Goal: Information Seeking & Learning: Learn about a topic

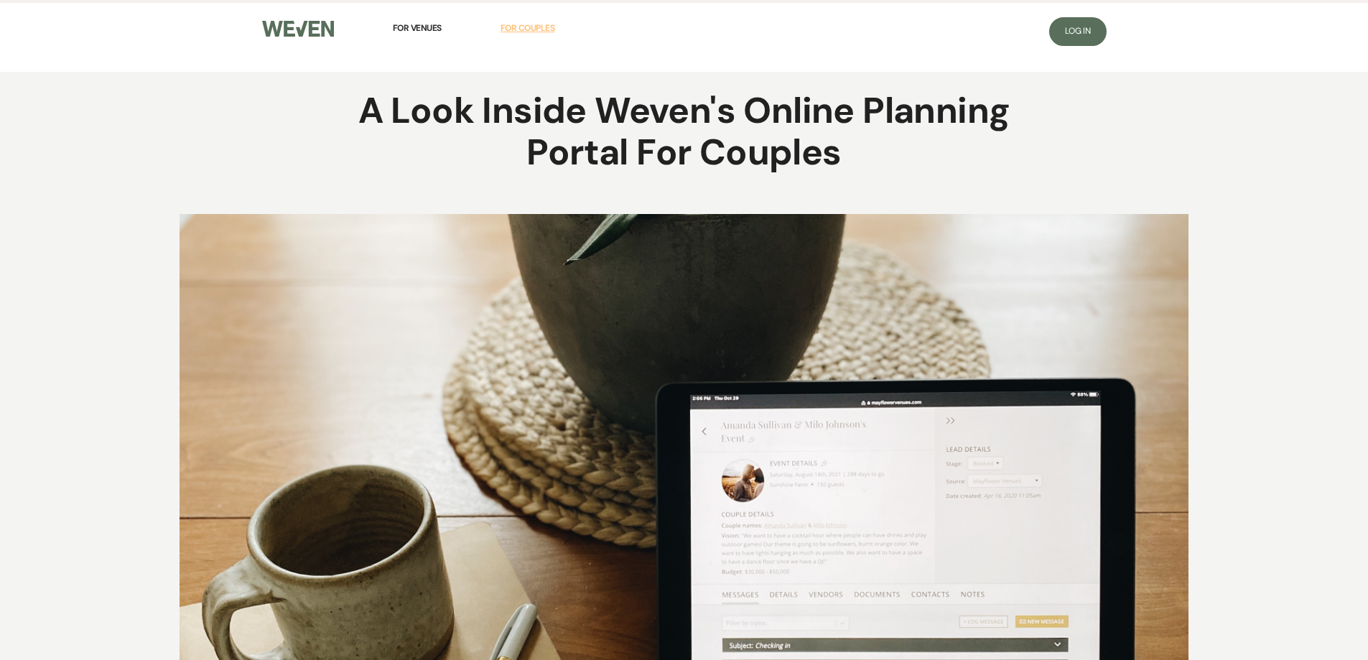
click at [533, 24] on span "For Couples" at bounding box center [528, 27] width 55 height 11
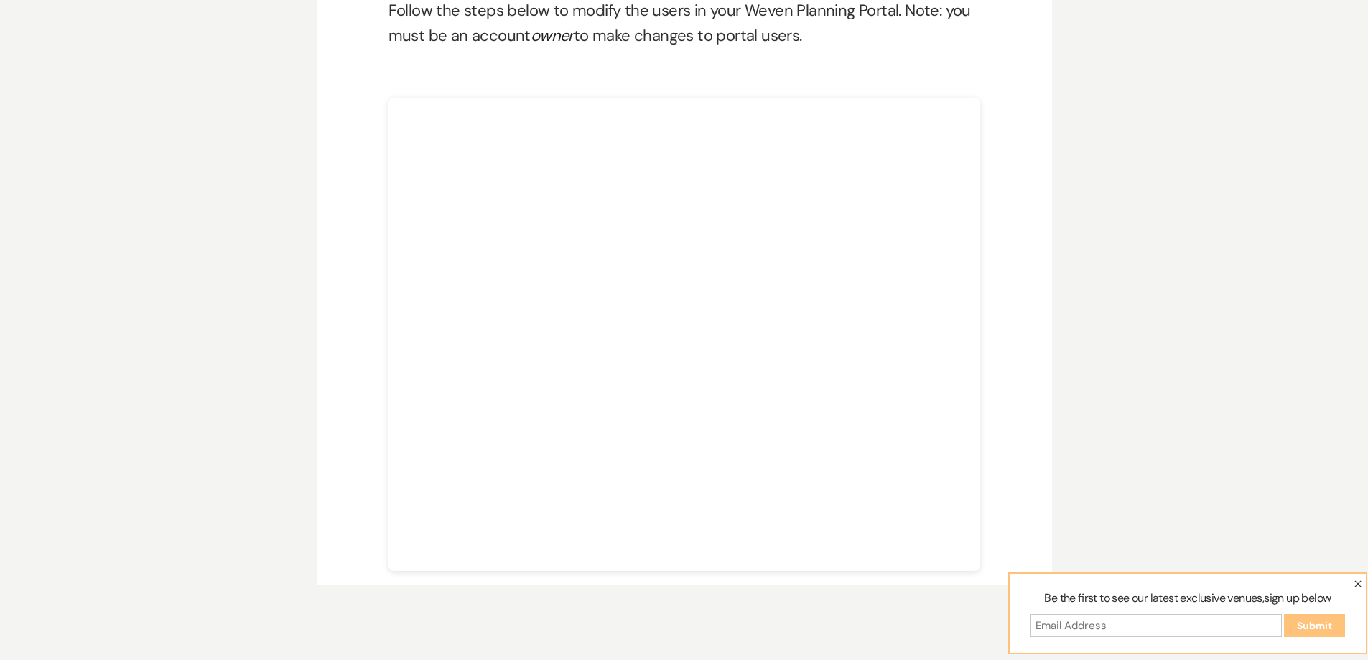
scroll to position [72, 0]
